Goal: Information Seeking & Learning: Learn about a topic

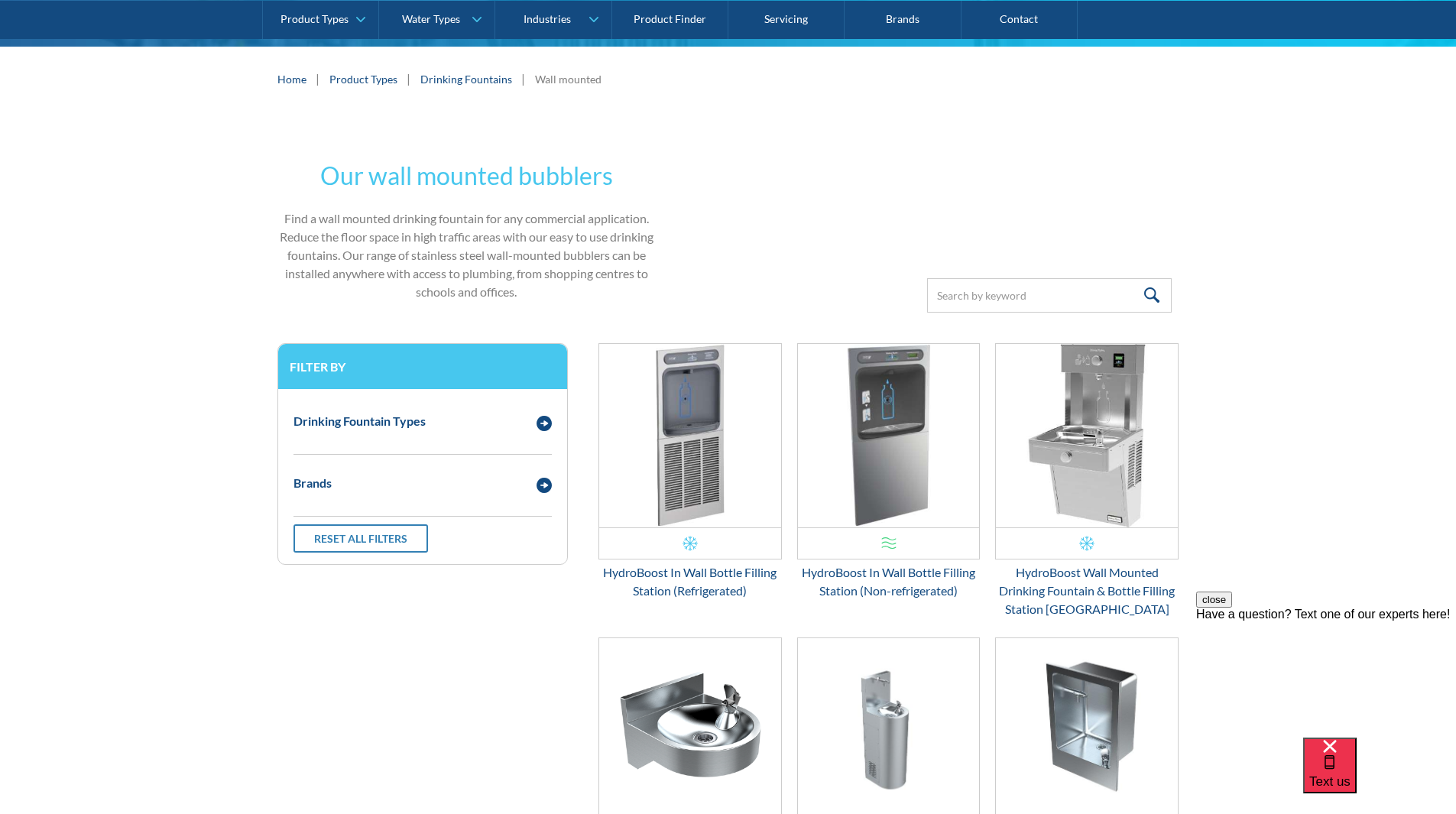
scroll to position [233, 0]
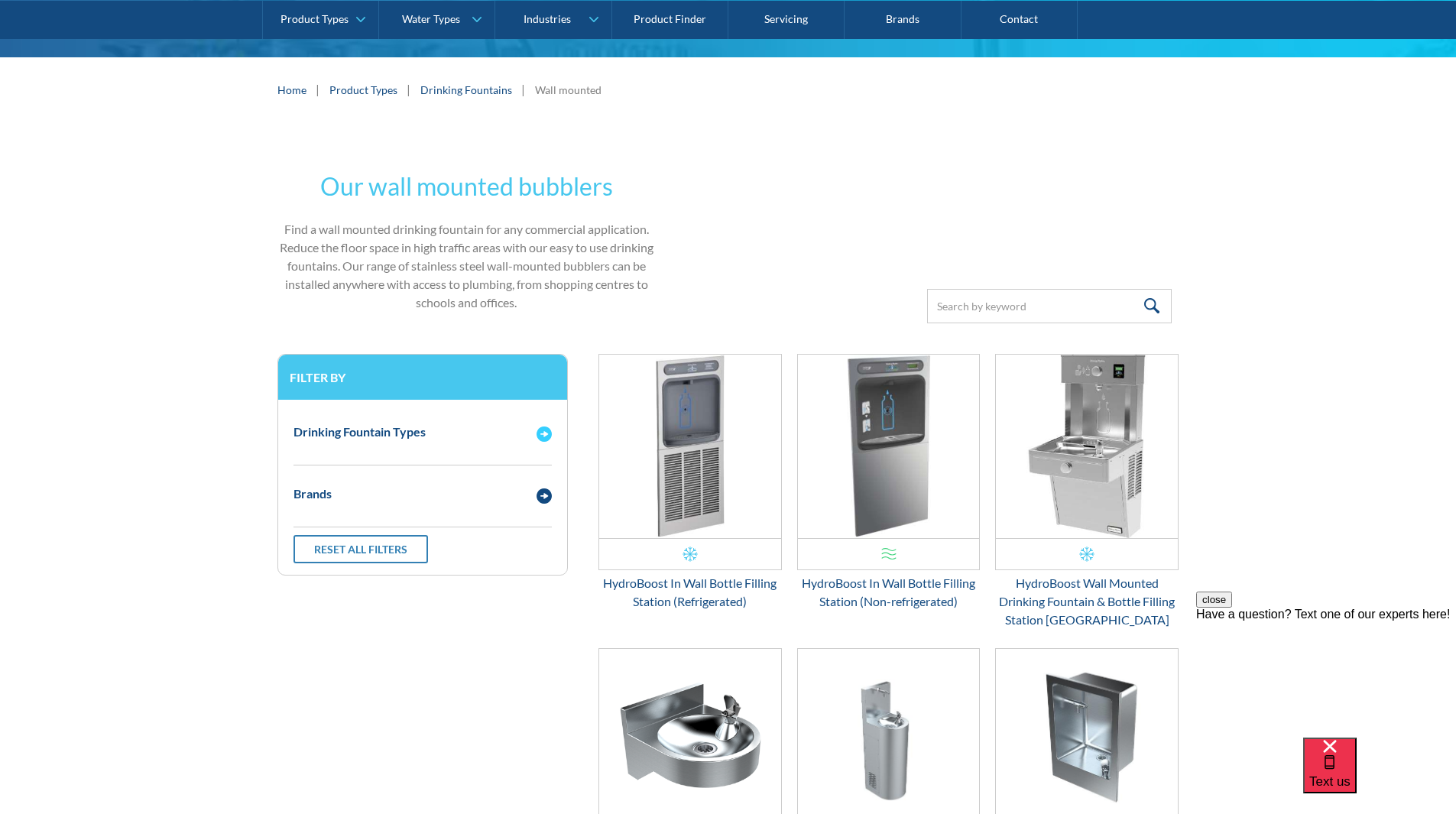
click at [392, 439] on div "Drinking Fountain Types" at bounding box center [359, 432] width 132 height 18
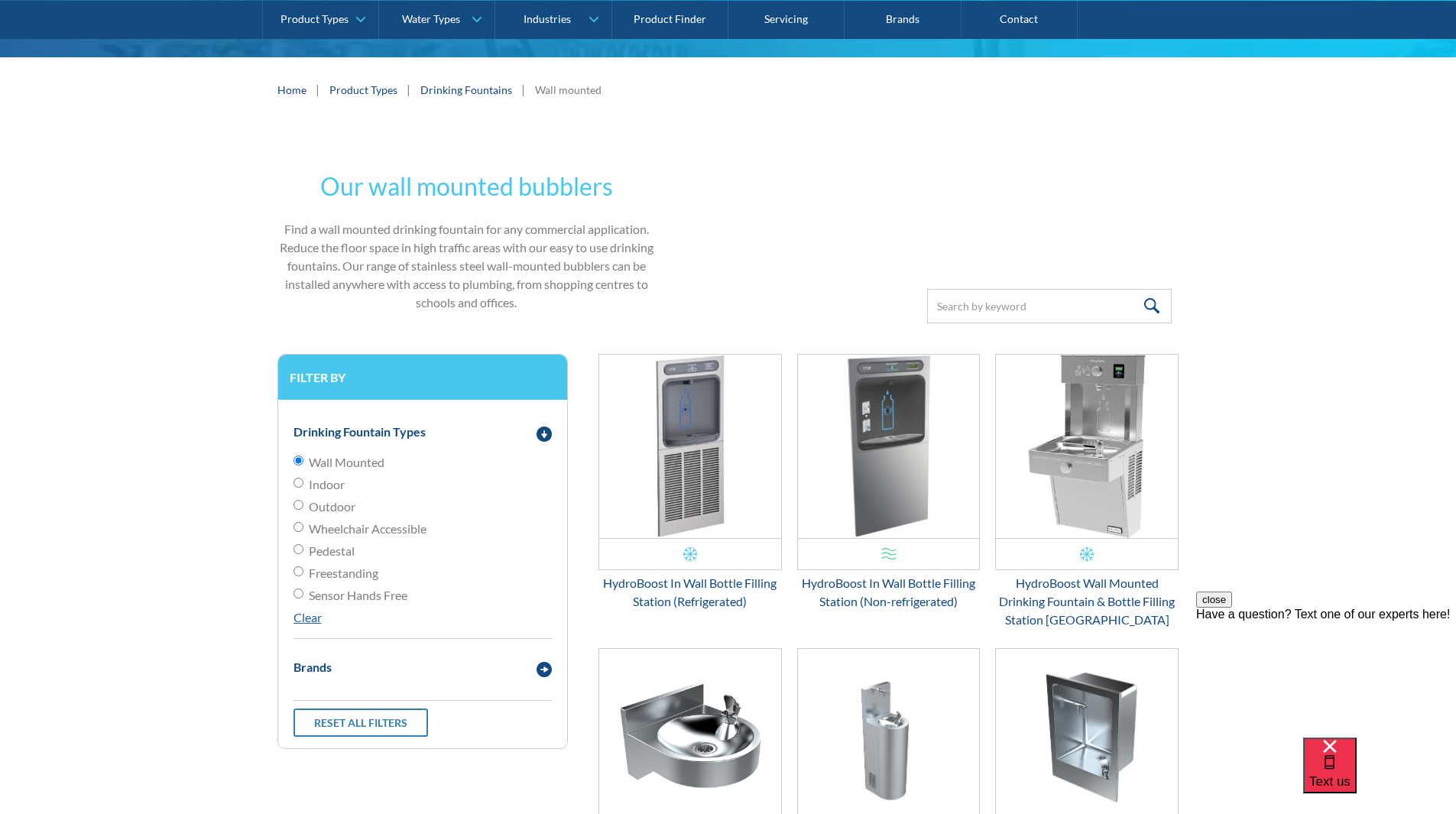
click at [378, 529] on span "Wheelchair Accessible" at bounding box center [368, 528] width 118 height 18
click at [303, 529] on input "Wheelchair Accessible" at bounding box center [298, 527] width 10 height 10
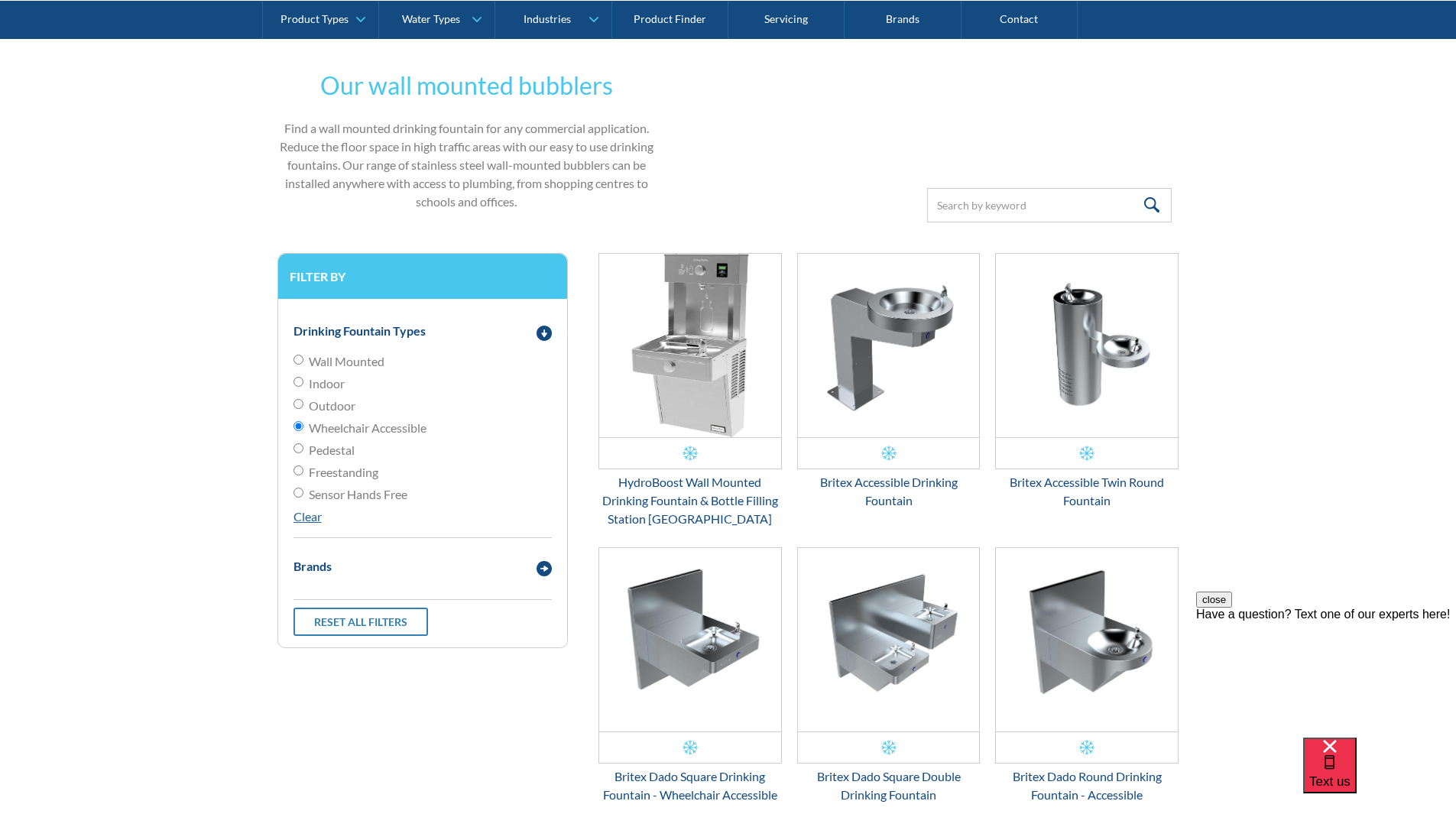
scroll to position [310, 0]
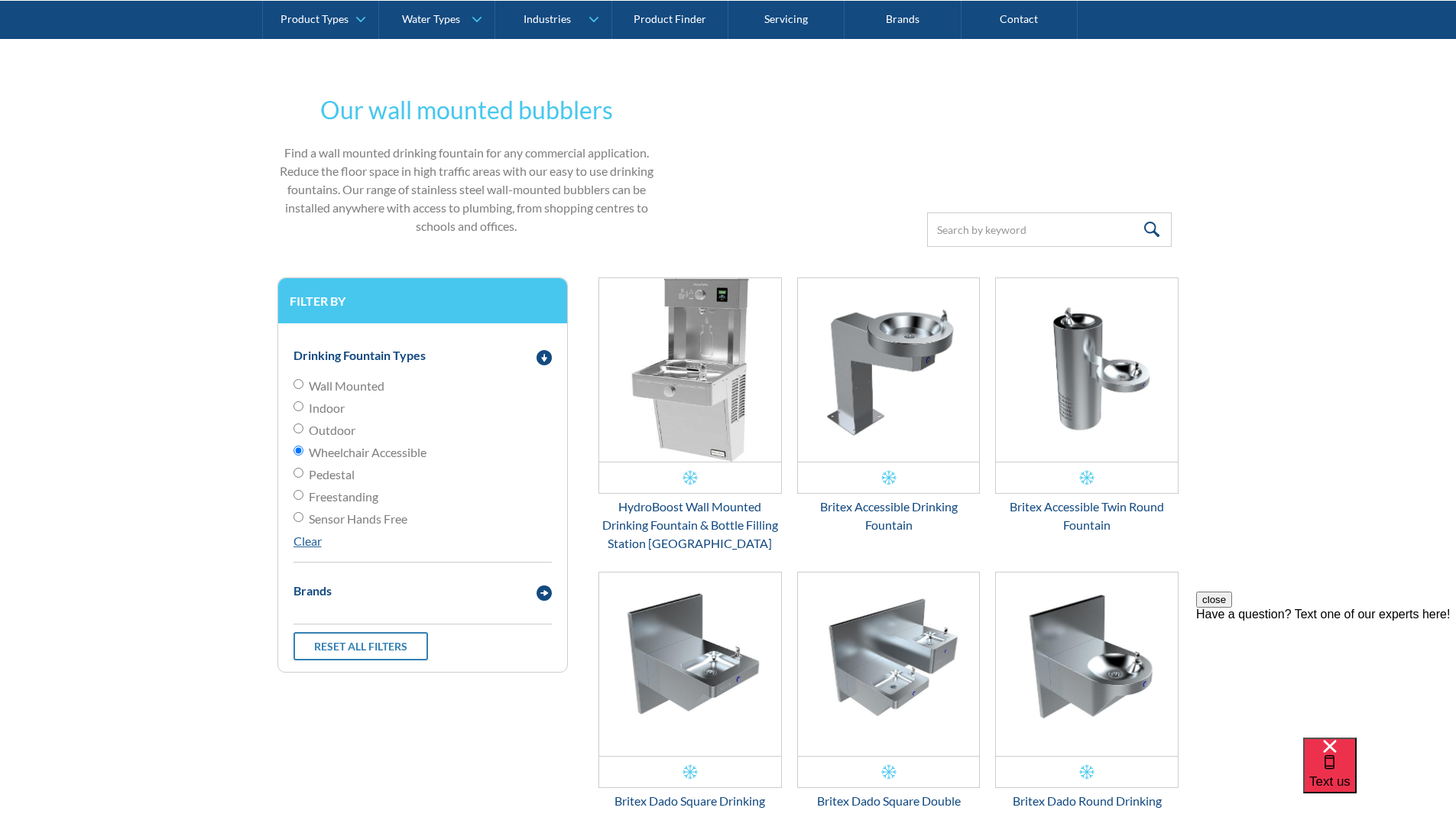
click at [303, 451] on input "Wheelchair Accessible" at bounding box center [298, 450] width 10 height 10
click at [545, 360] on img "Email Form 3" at bounding box center [544, 357] width 15 height 15
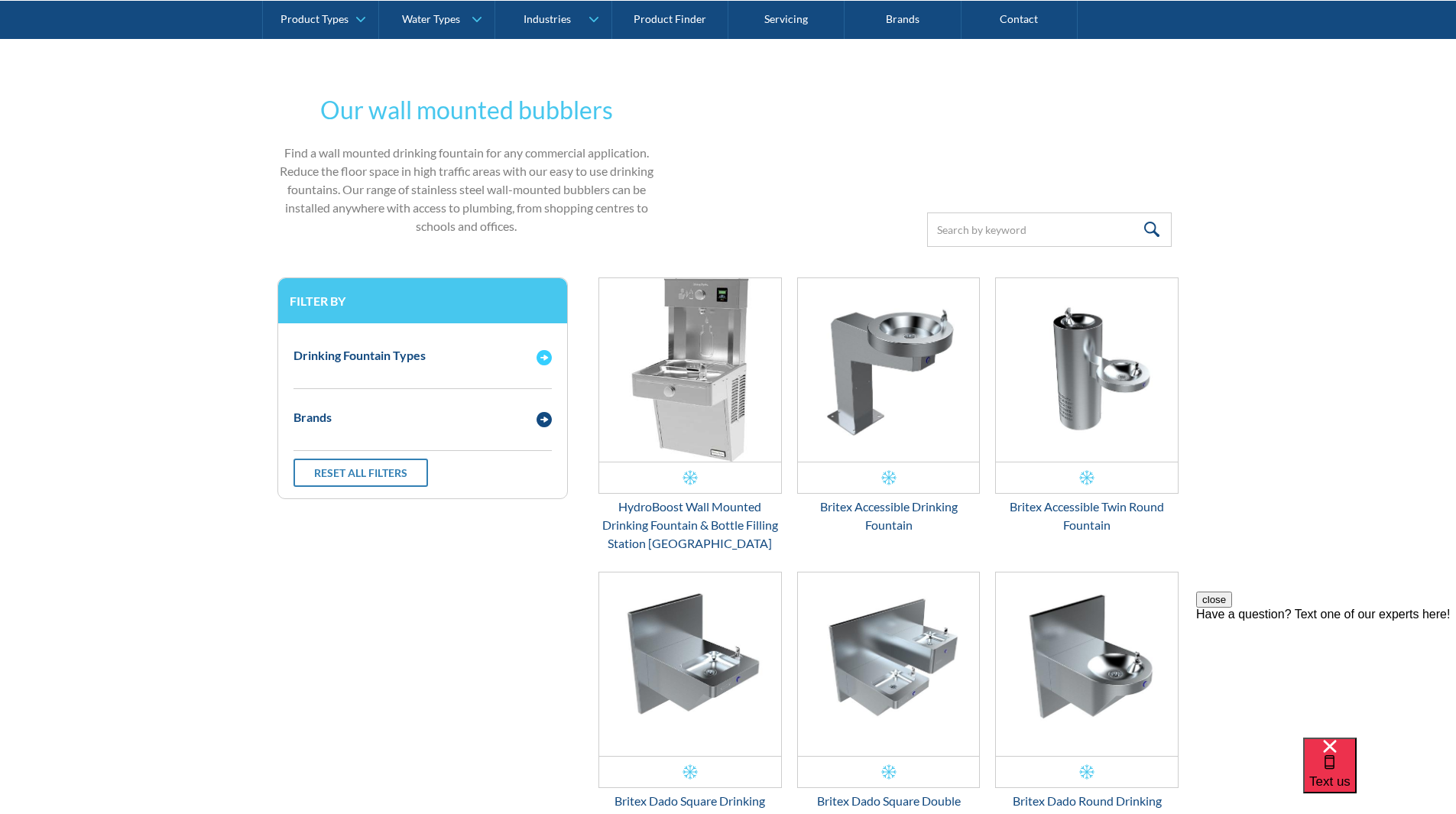
click at [545, 360] on img "Email Form 3" at bounding box center [544, 357] width 15 height 15
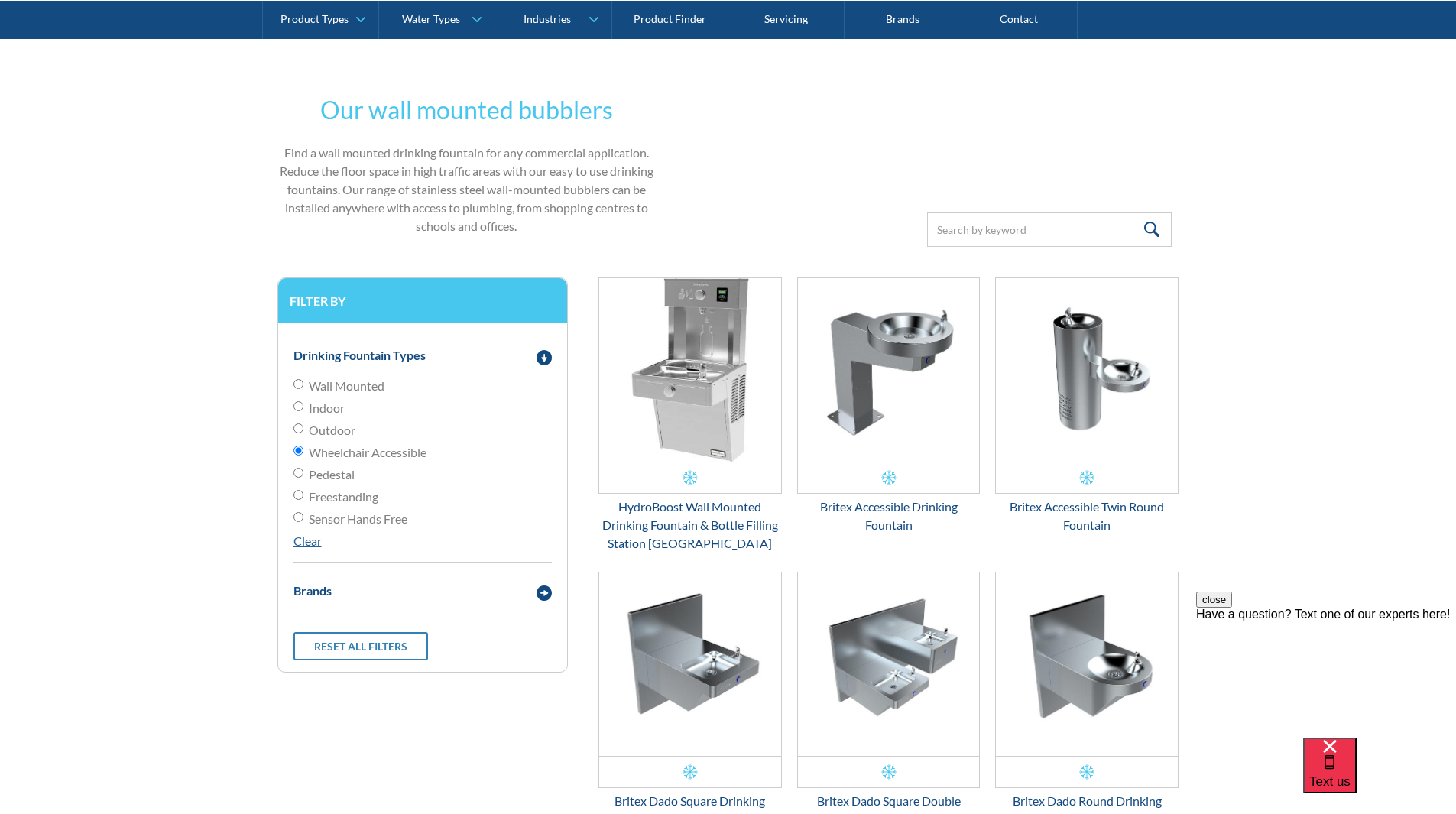
click at [313, 539] on link "Clear" at bounding box center [307, 540] width 28 height 14
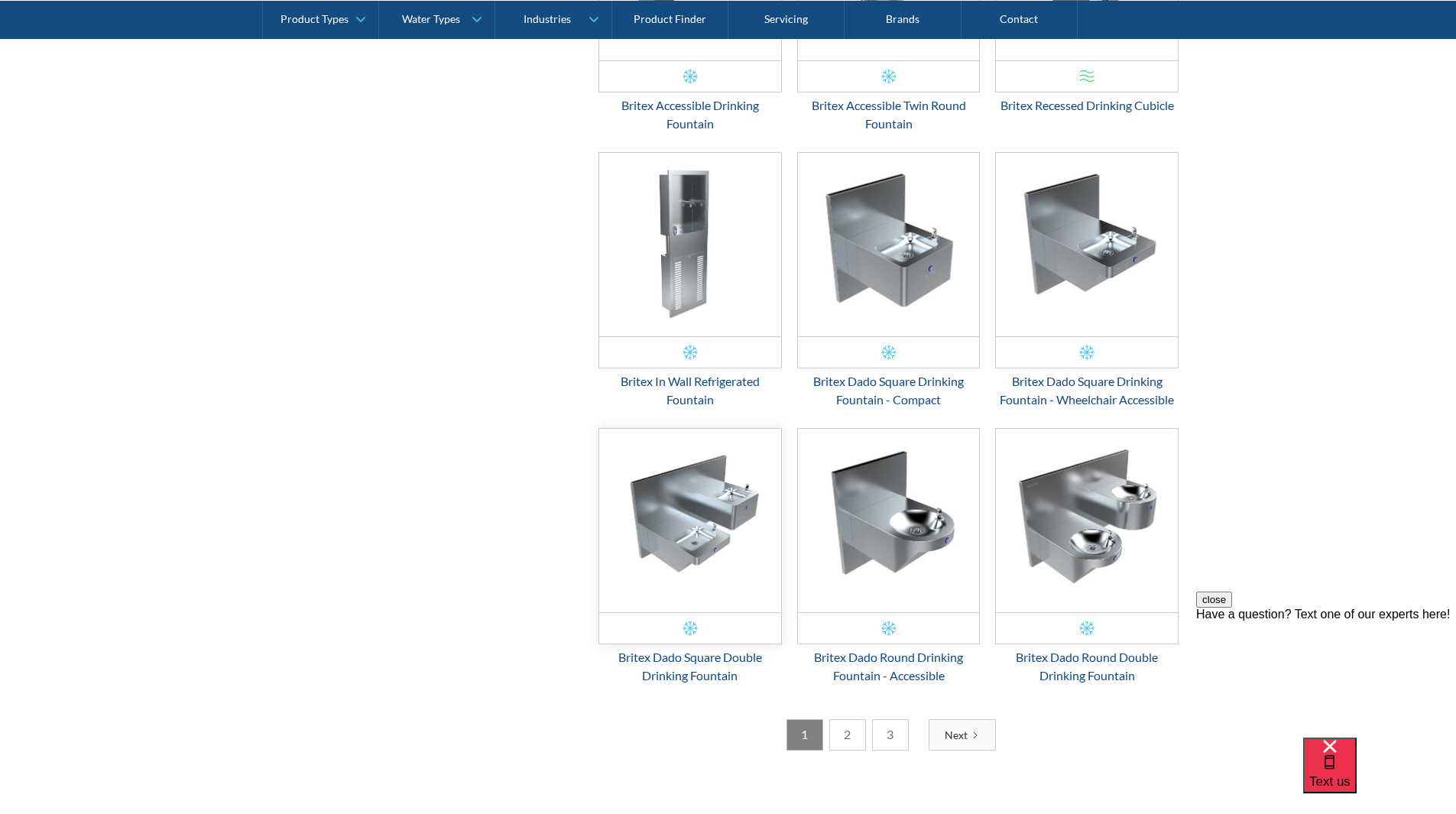
scroll to position [2143, 0]
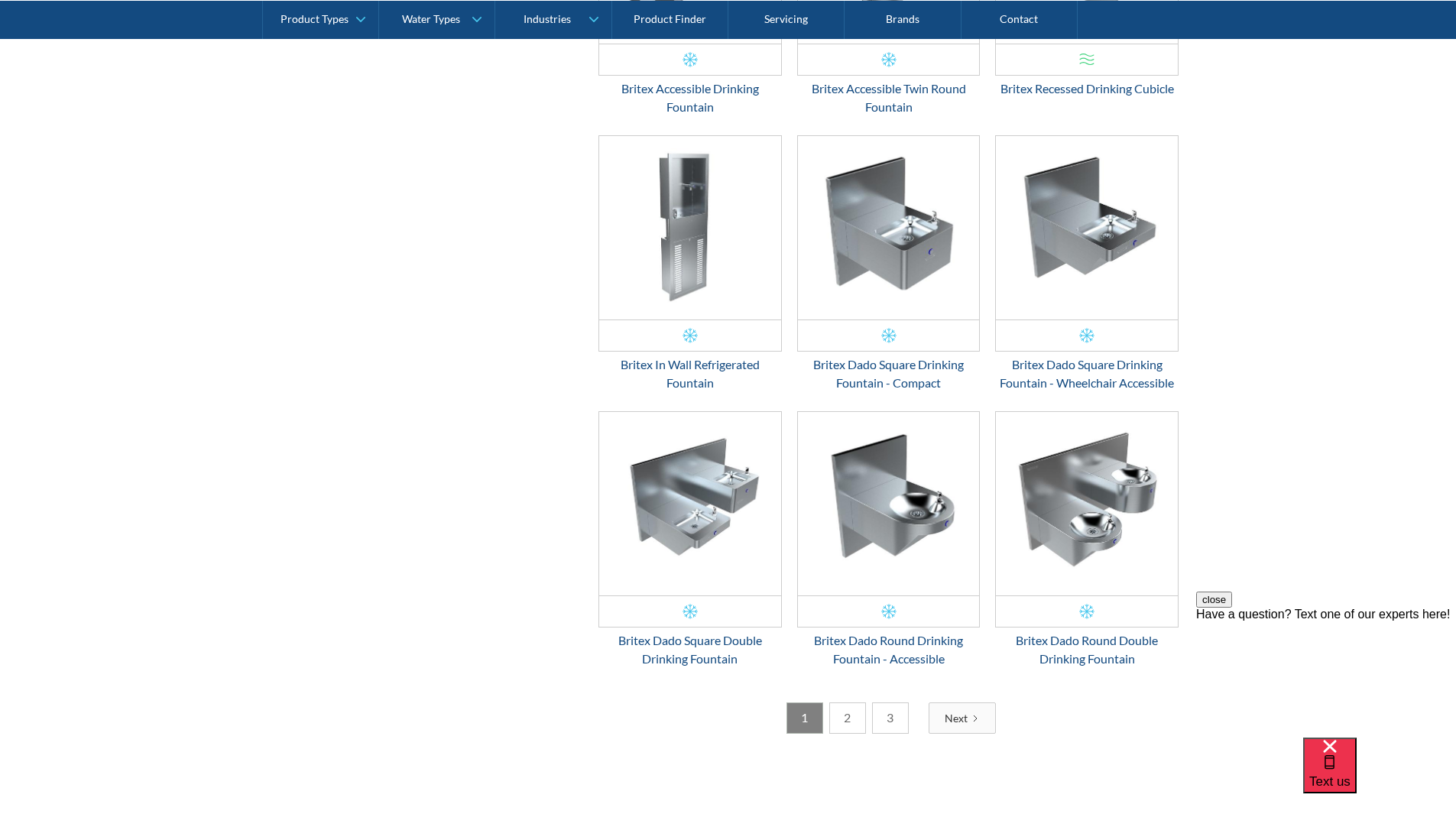
click at [857, 725] on link "2" at bounding box center [848, 718] width 37 height 32
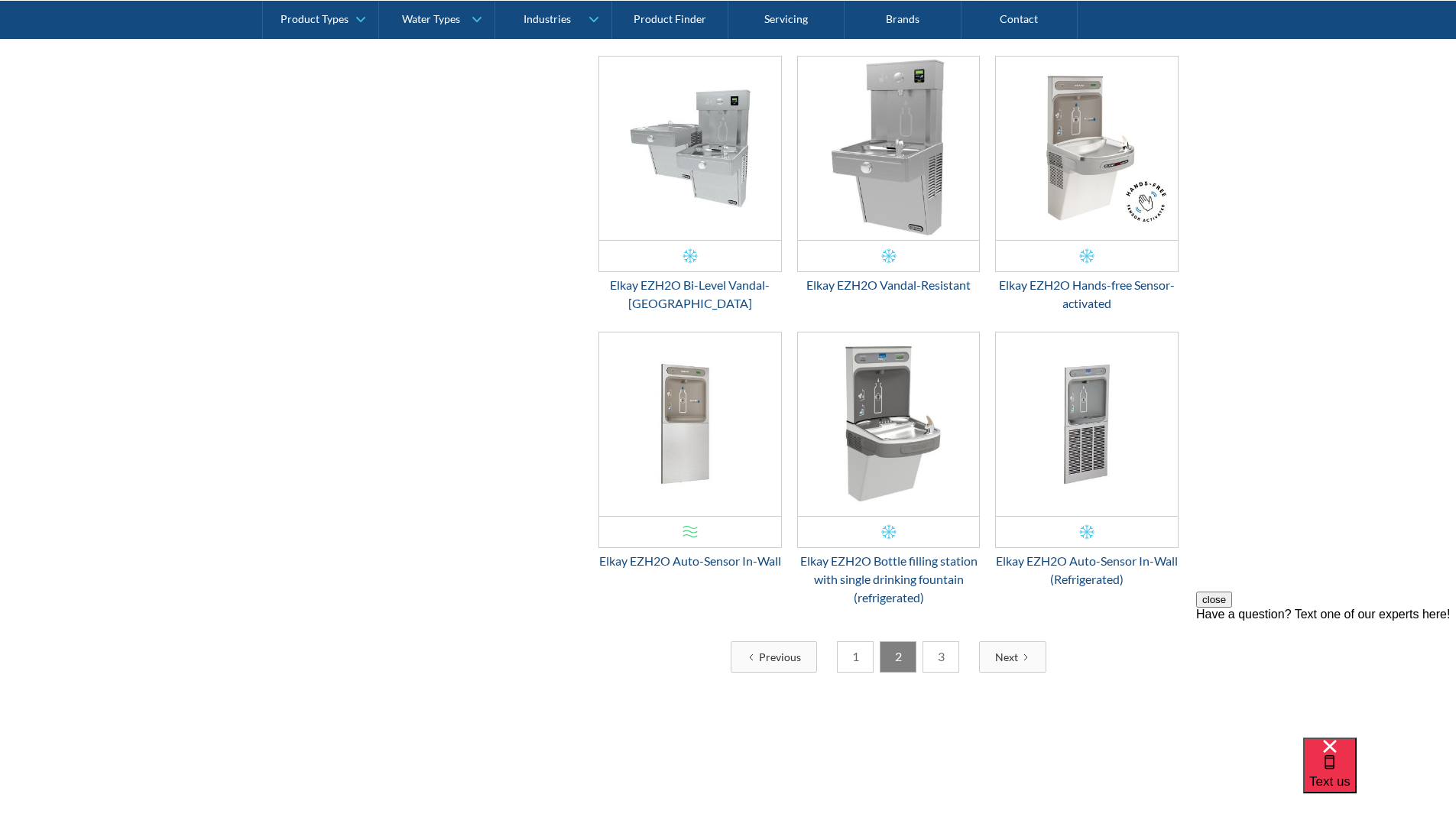
scroll to position [2300, 0]
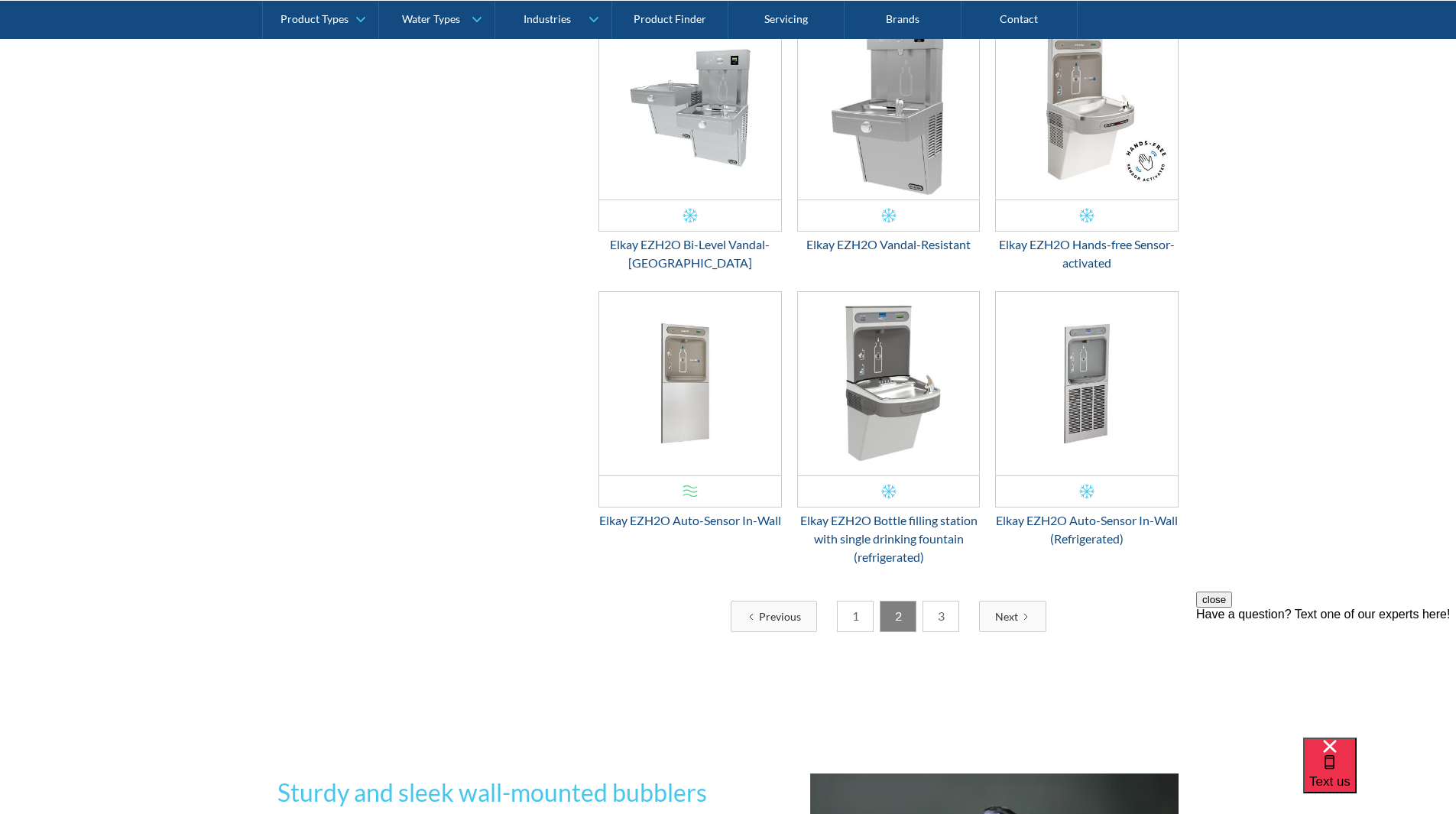
click at [945, 615] on link "3" at bounding box center [941, 616] width 37 height 32
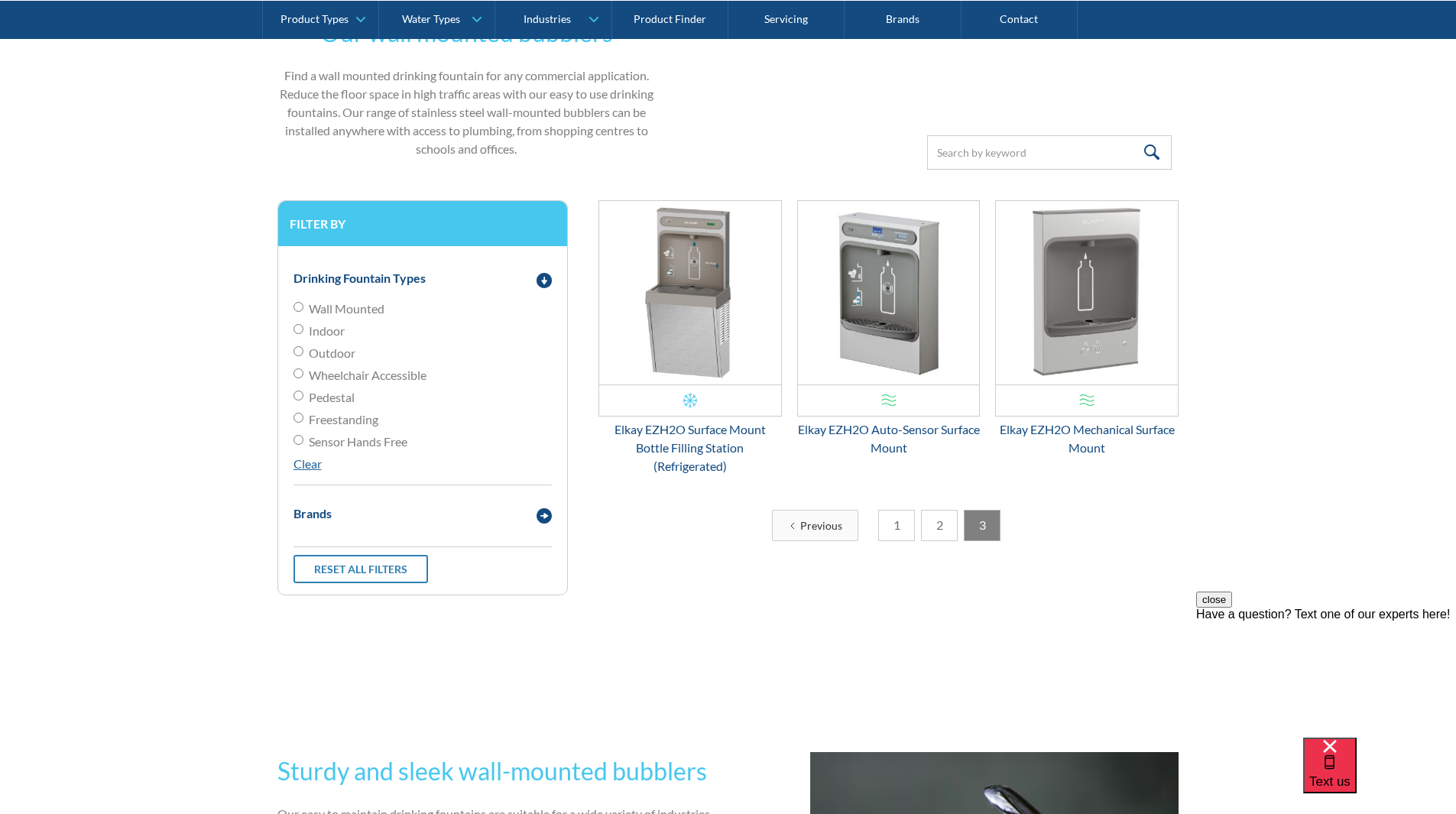
scroll to position [386, 0]
click at [369, 379] on span "Wheelchair Accessible" at bounding box center [368, 376] width 118 height 18
click at [303, 379] on input "Wheelchair Accessible" at bounding box center [298, 374] width 10 height 10
radio input "true"
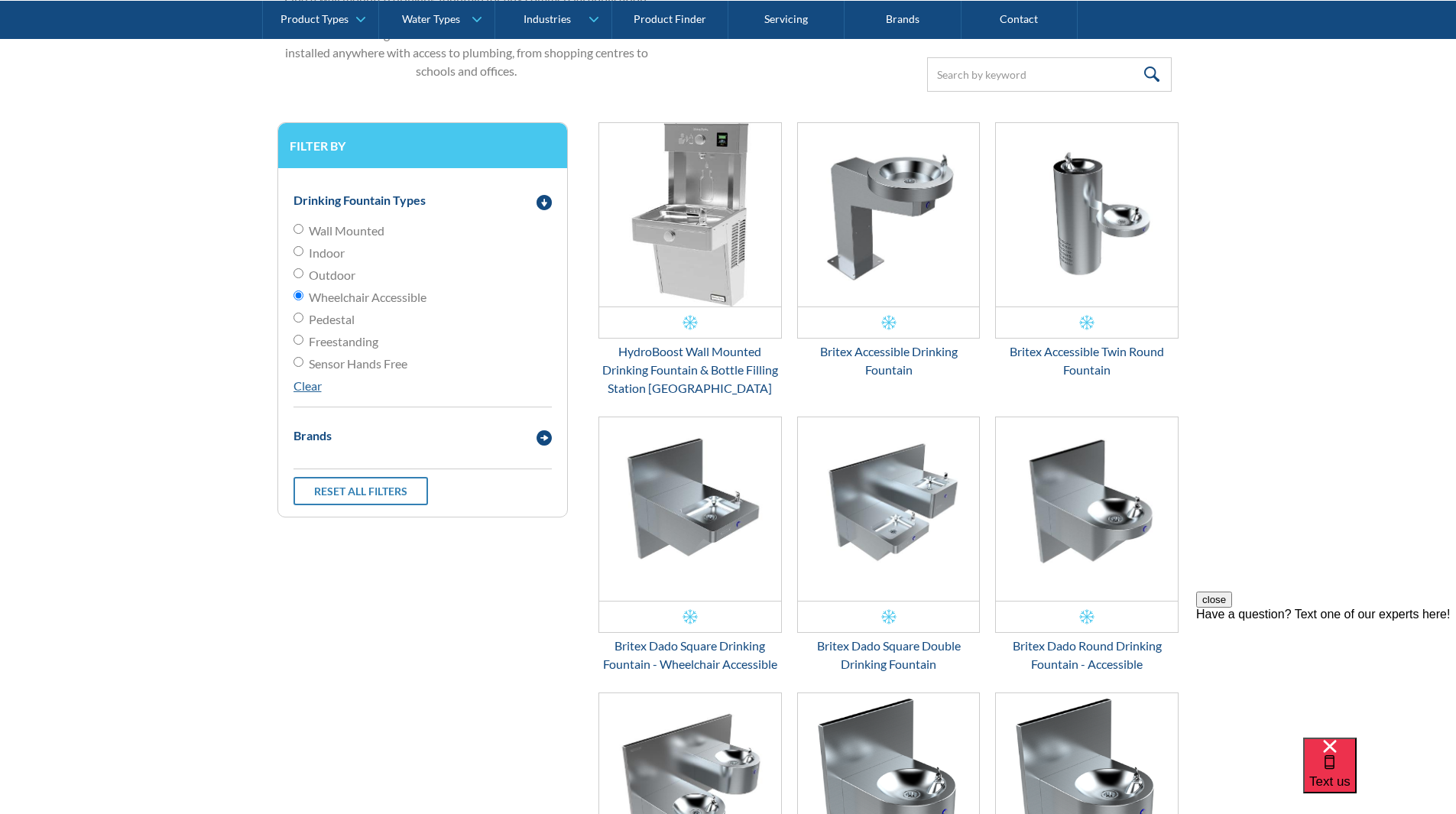
scroll to position [462, 0]
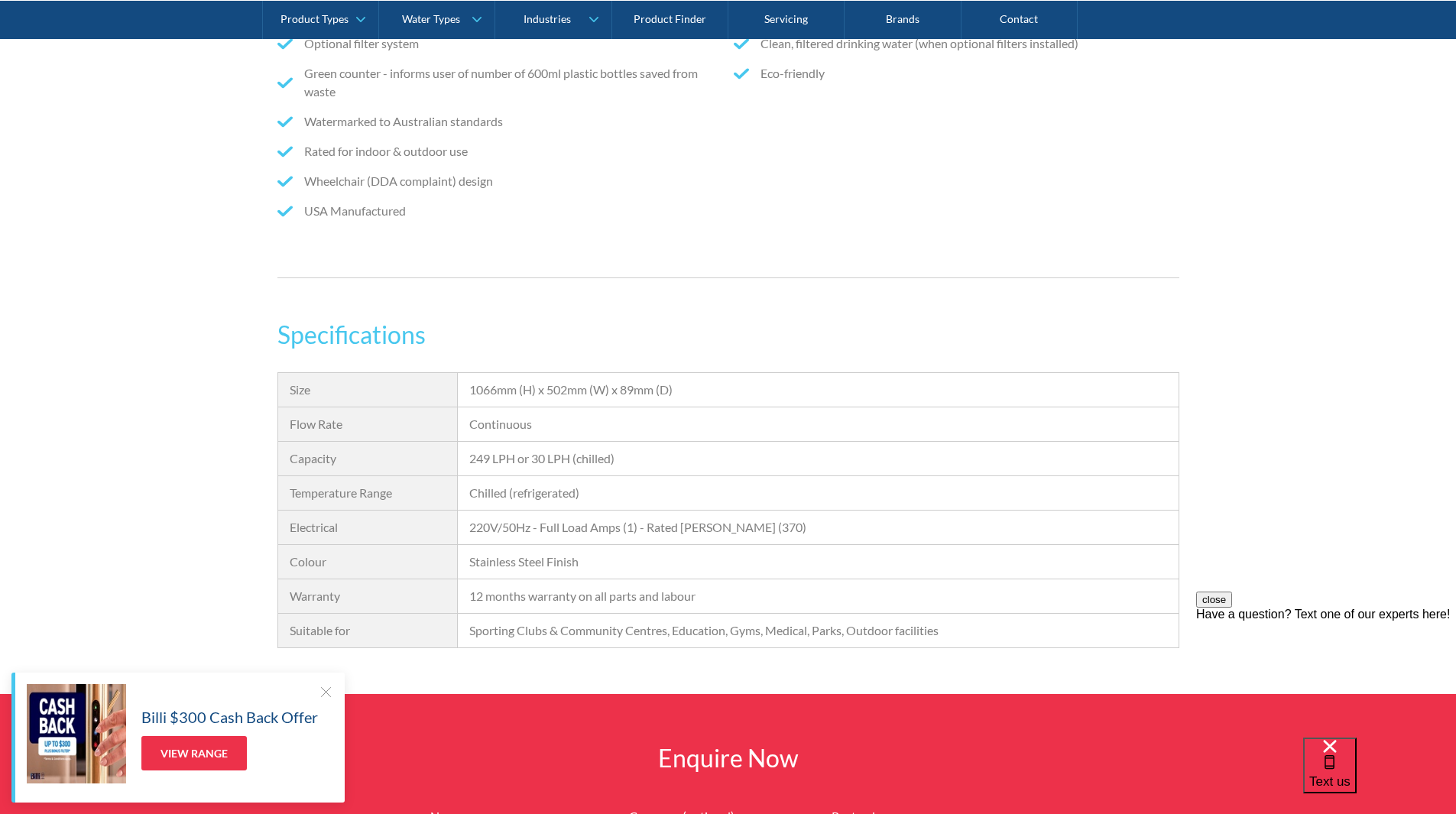
scroll to position [1375, 0]
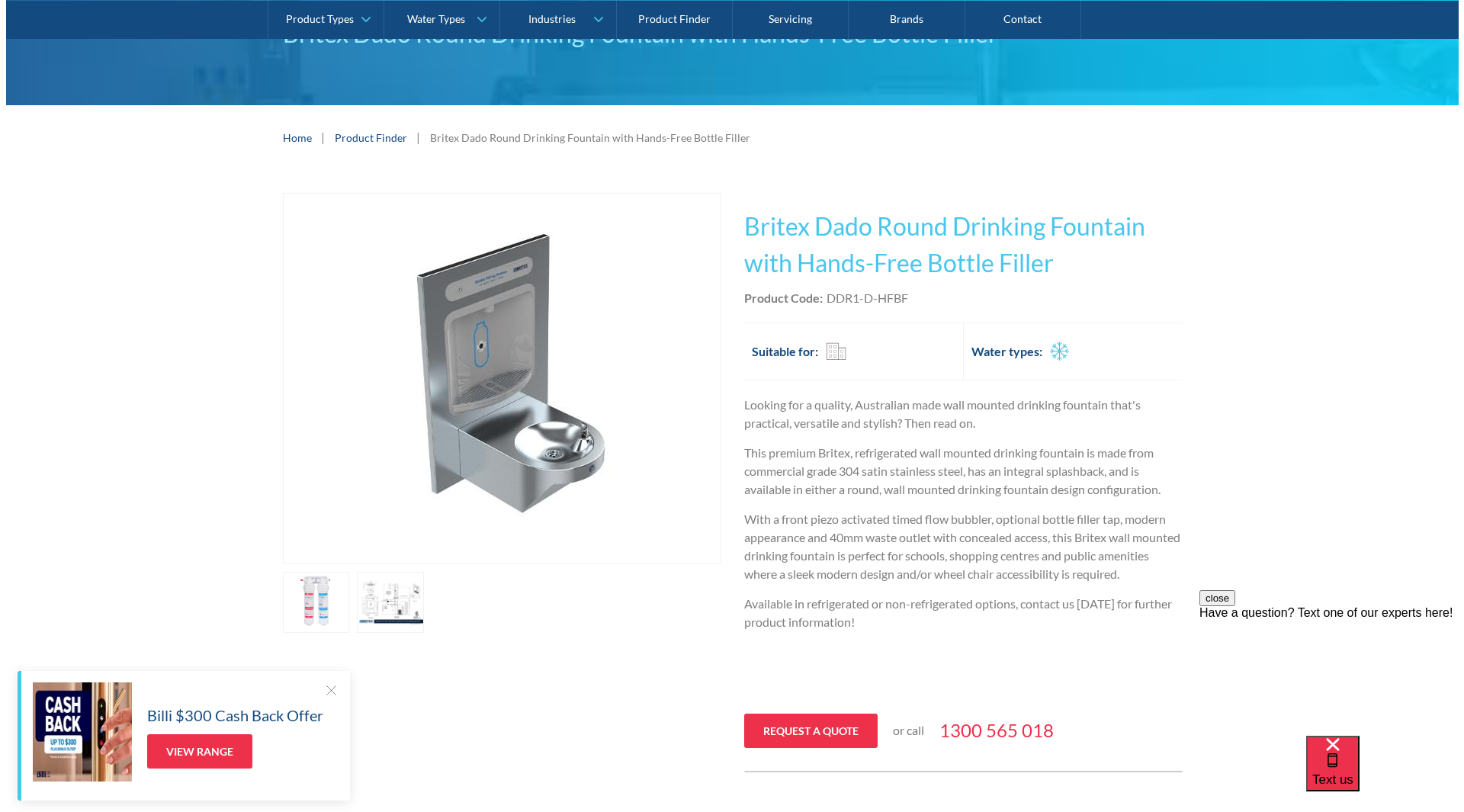
scroll to position [152, 0]
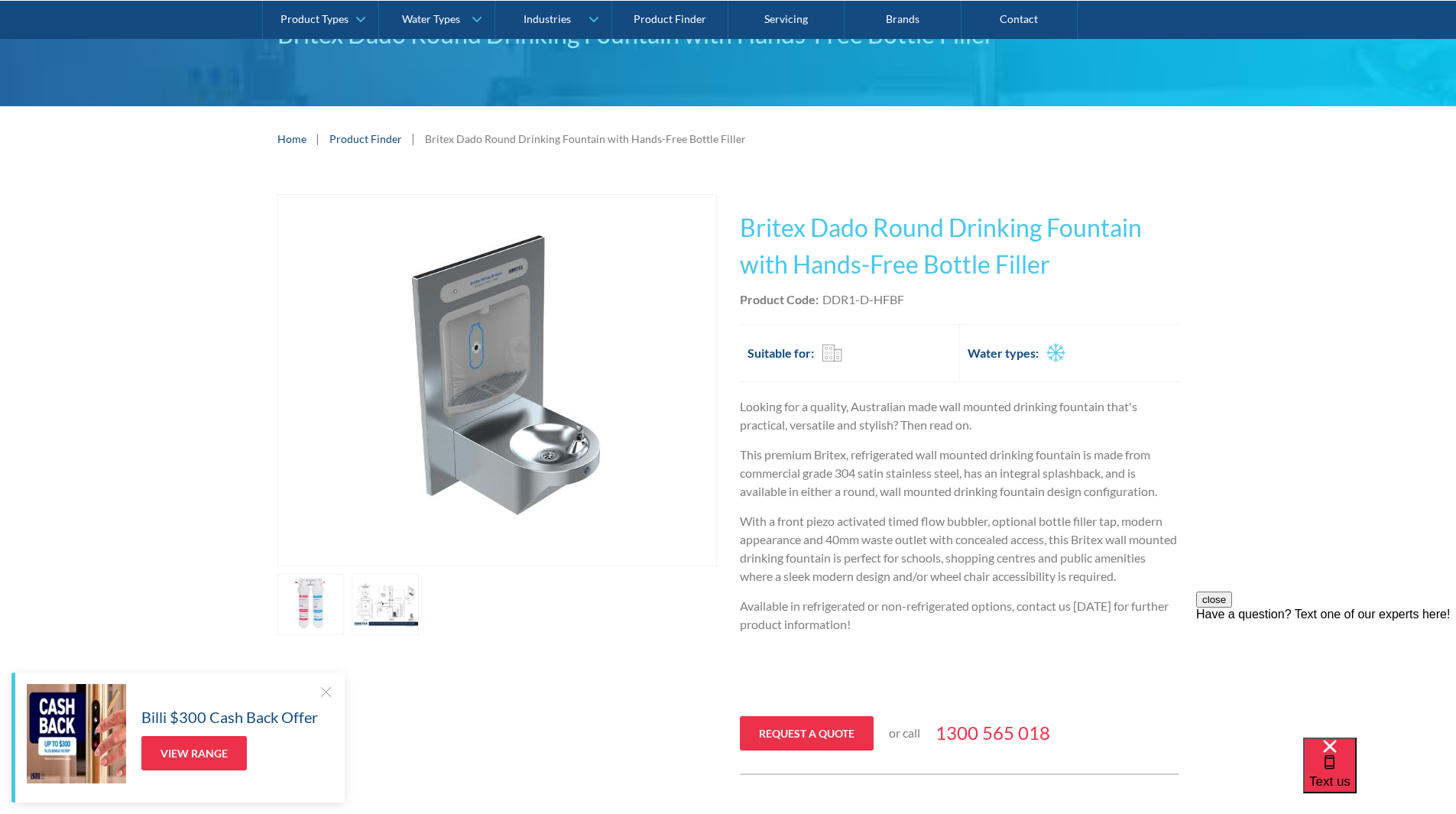
click at [406, 591] on link "open lightbox" at bounding box center [385, 605] width 67 height 61
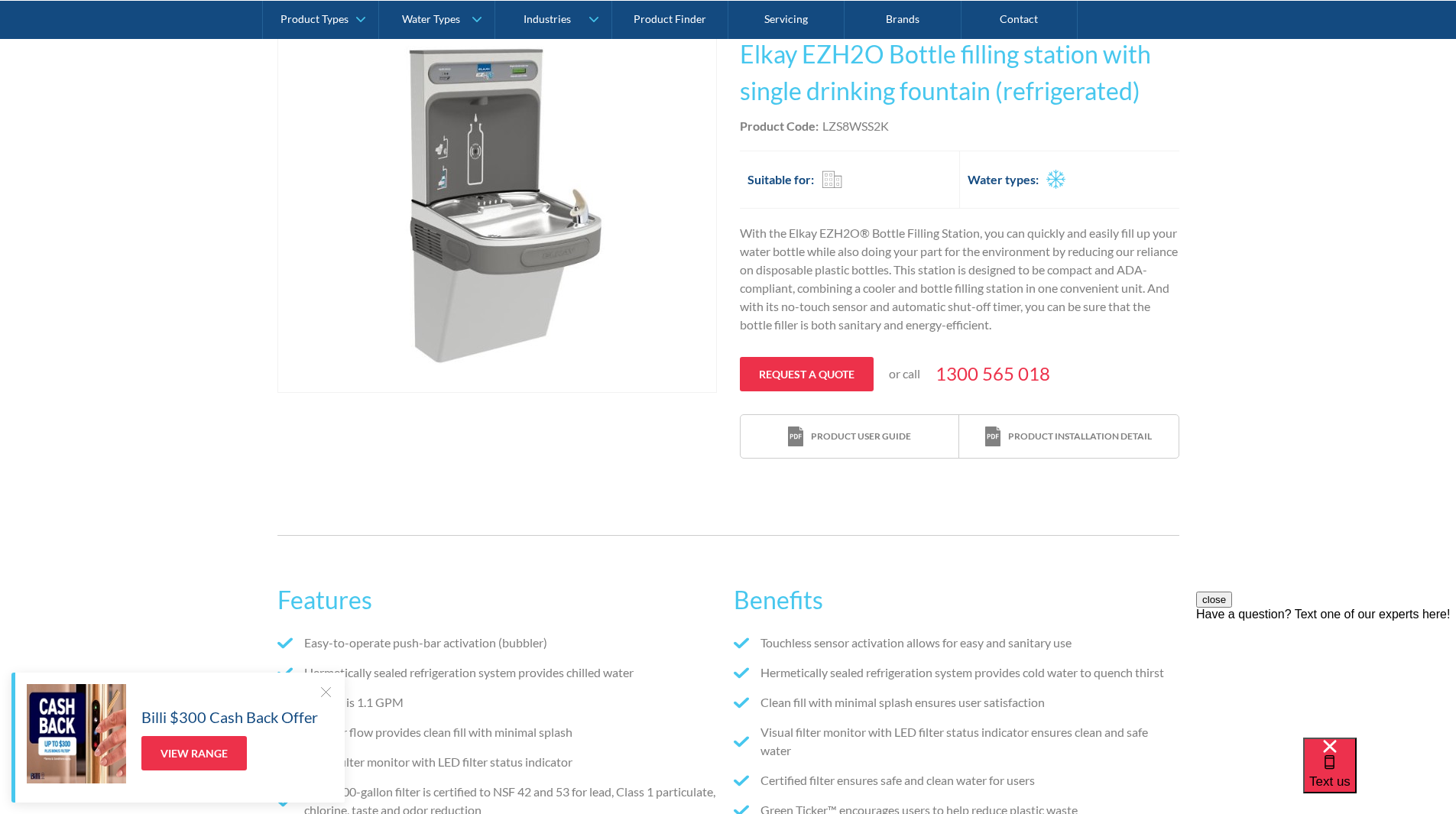
scroll to position [229, 0]
